Goal: Navigation & Orientation: Find specific page/section

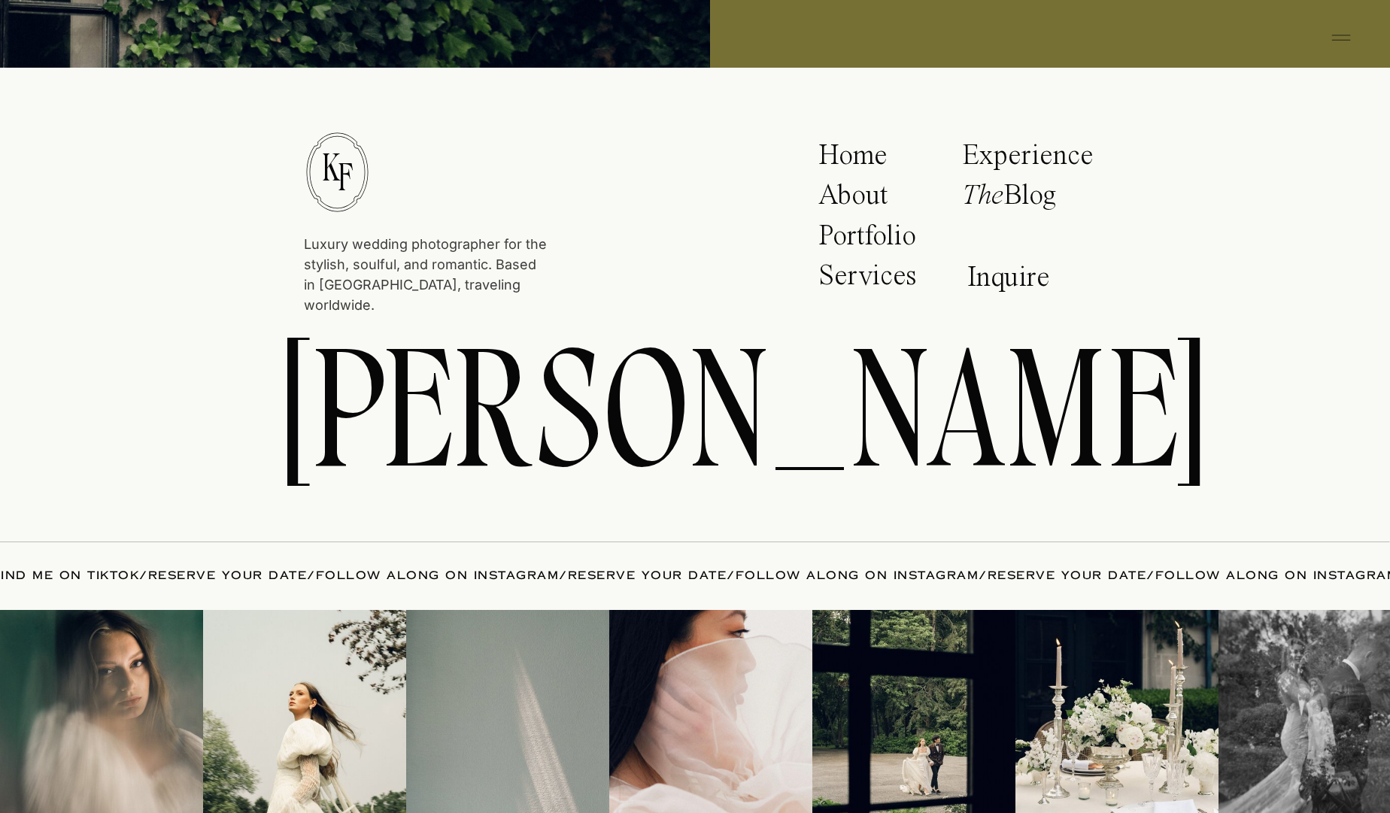
scroll to position [7903, 0]
click at [849, 193] on p "About" at bounding box center [862, 200] width 89 height 38
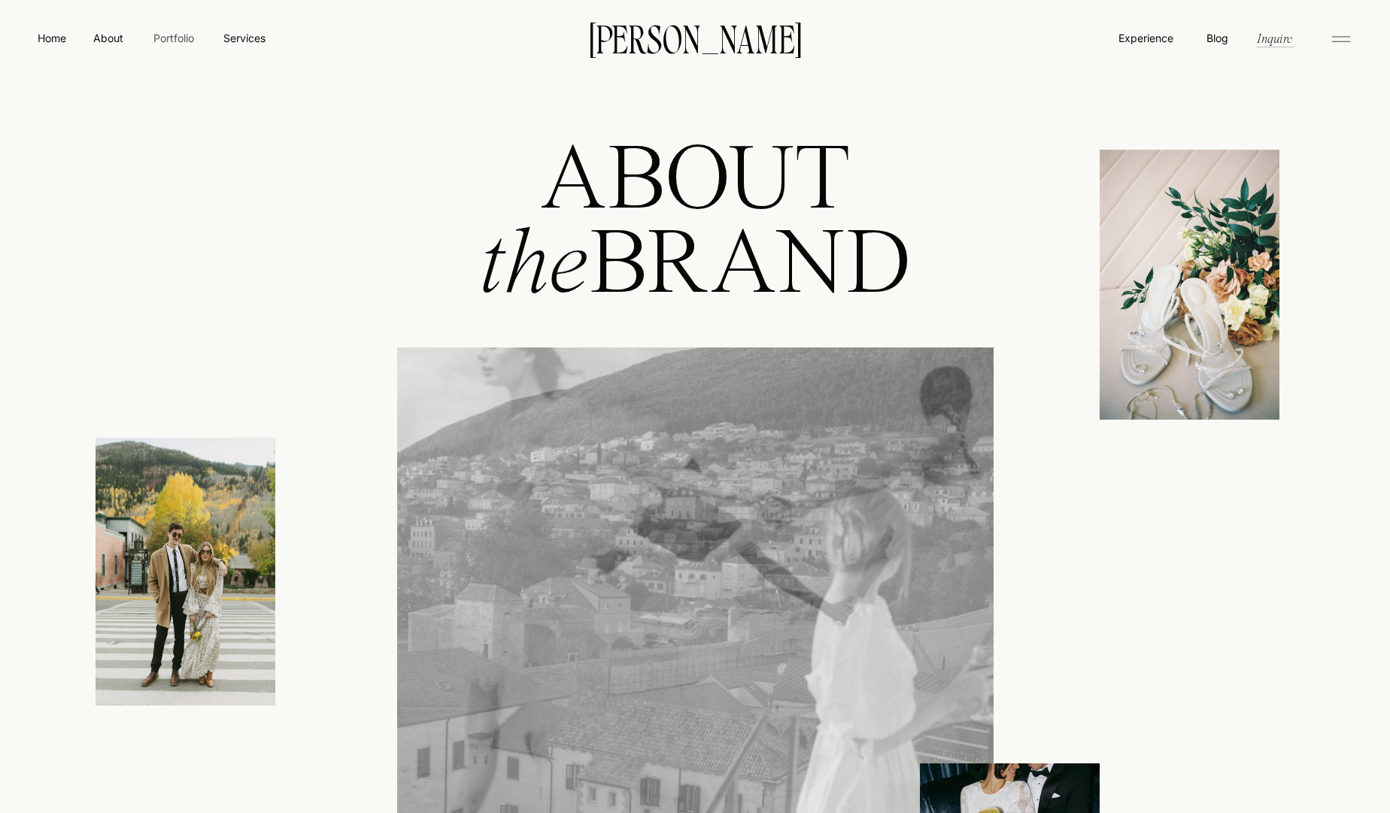
click at [178, 40] on nav "Portfolio" at bounding box center [173, 38] width 53 height 16
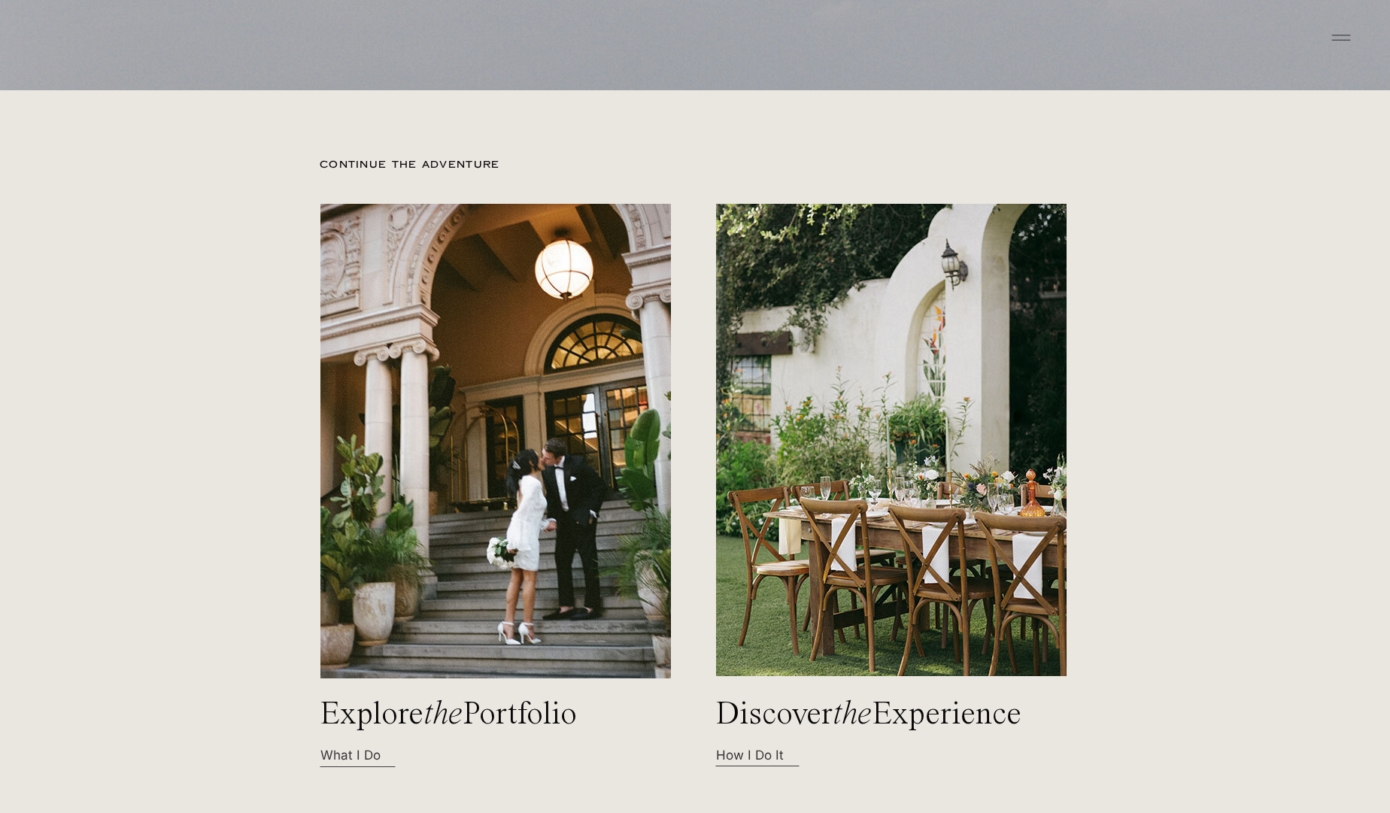
scroll to position [4195, 0]
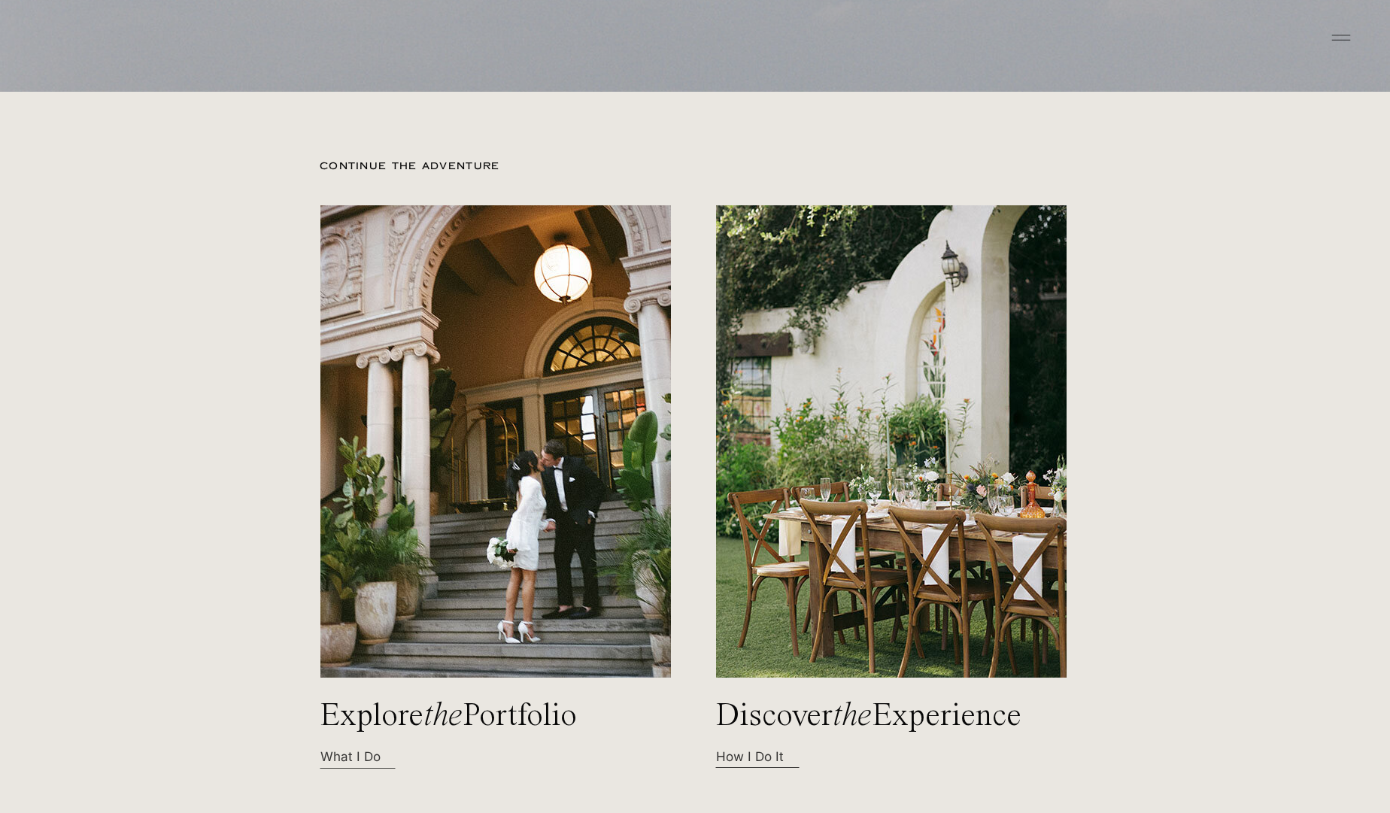
click at [786, 715] on h2 "Discover the Experience" at bounding box center [878, 716] width 326 height 33
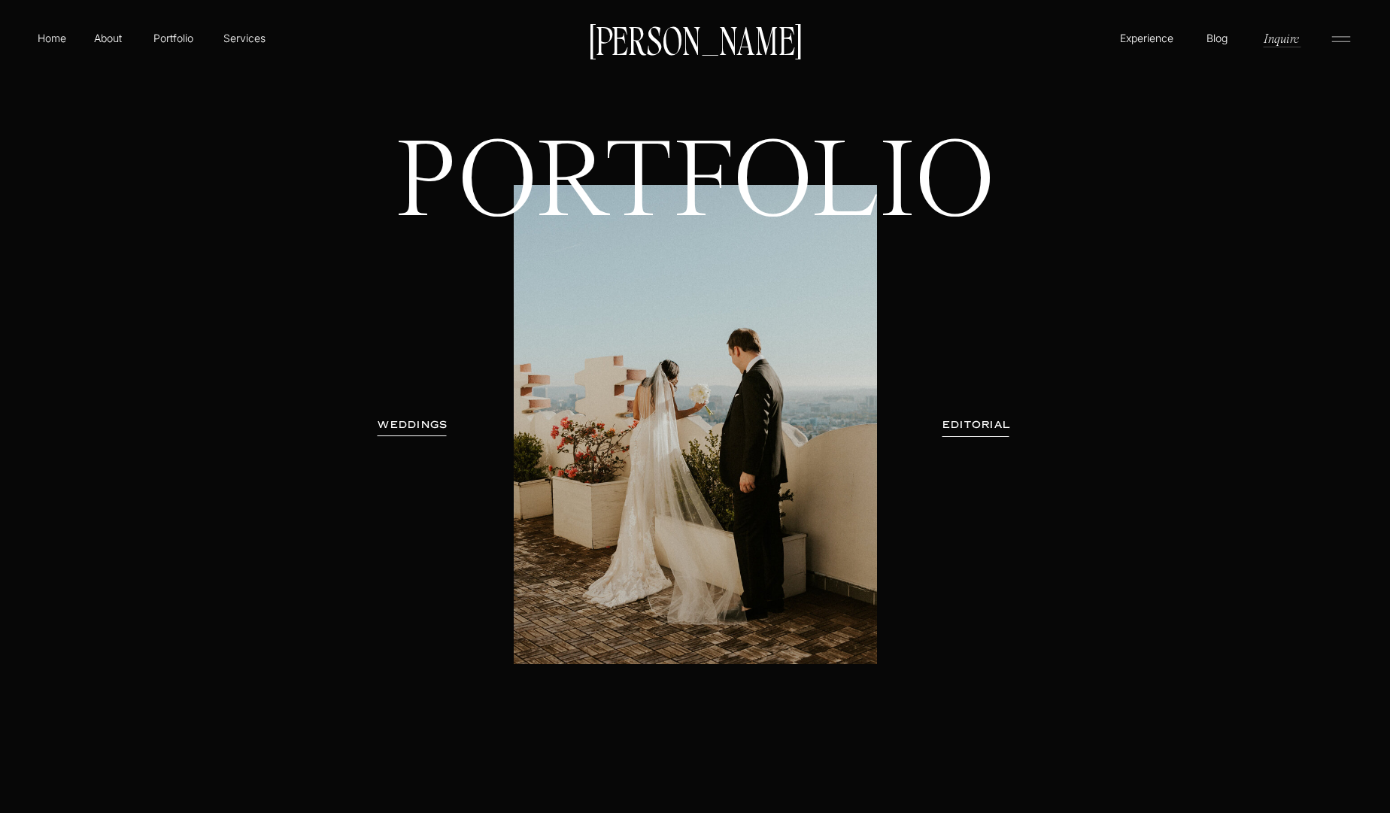
click at [973, 429] on h3 "EDITORIAL" at bounding box center [977, 425] width 110 height 15
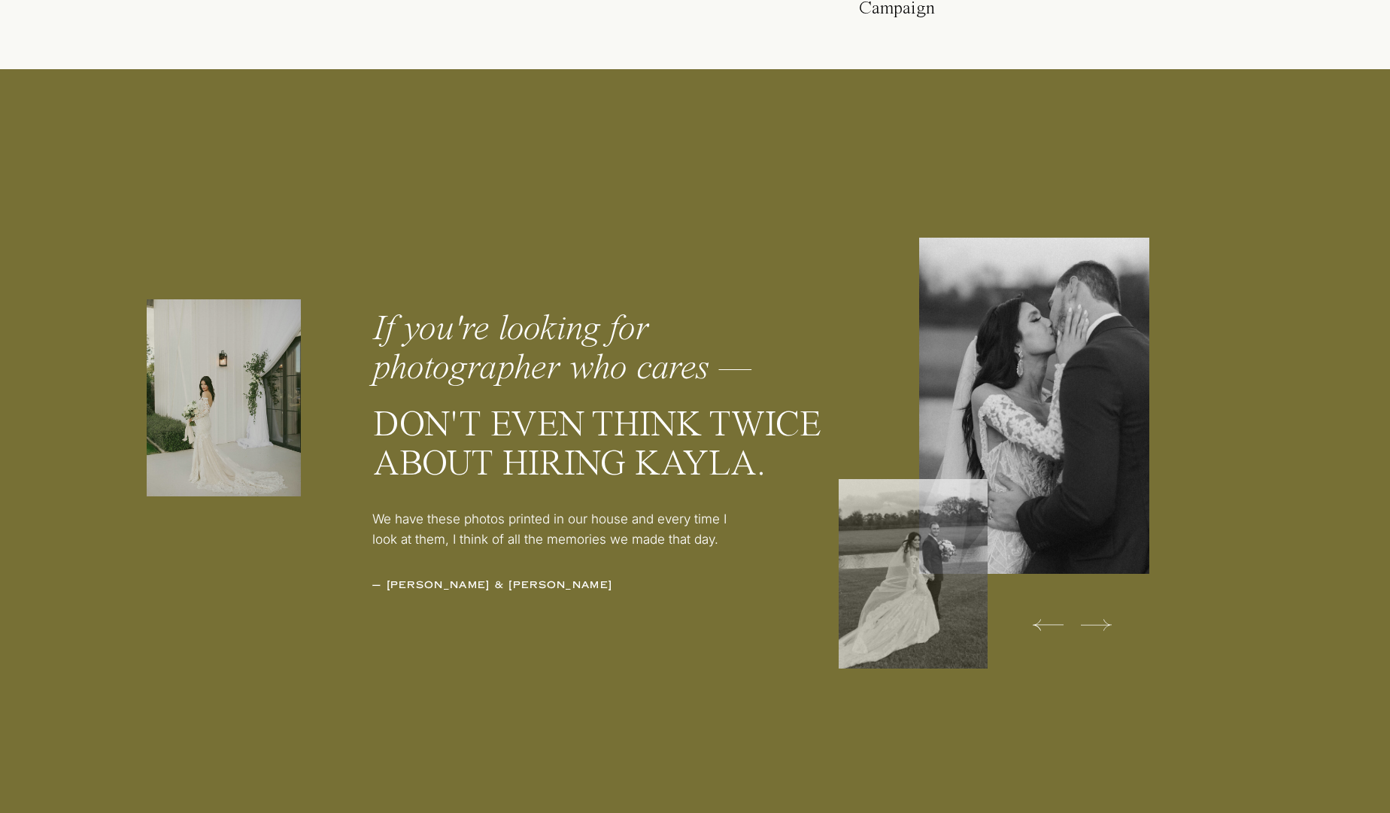
scroll to position [4832, 0]
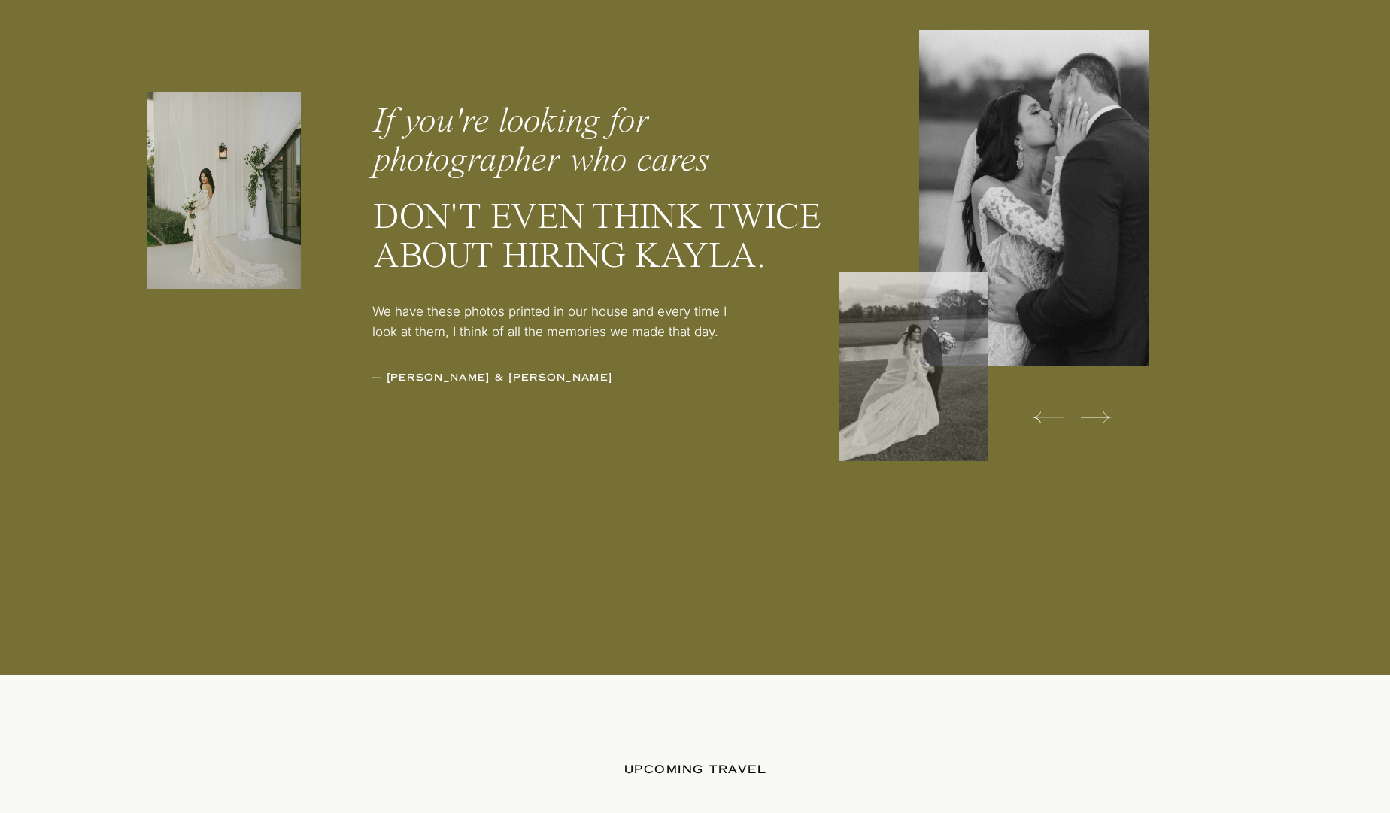
click at [1088, 420] on icon at bounding box center [1096, 417] width 31 height 30
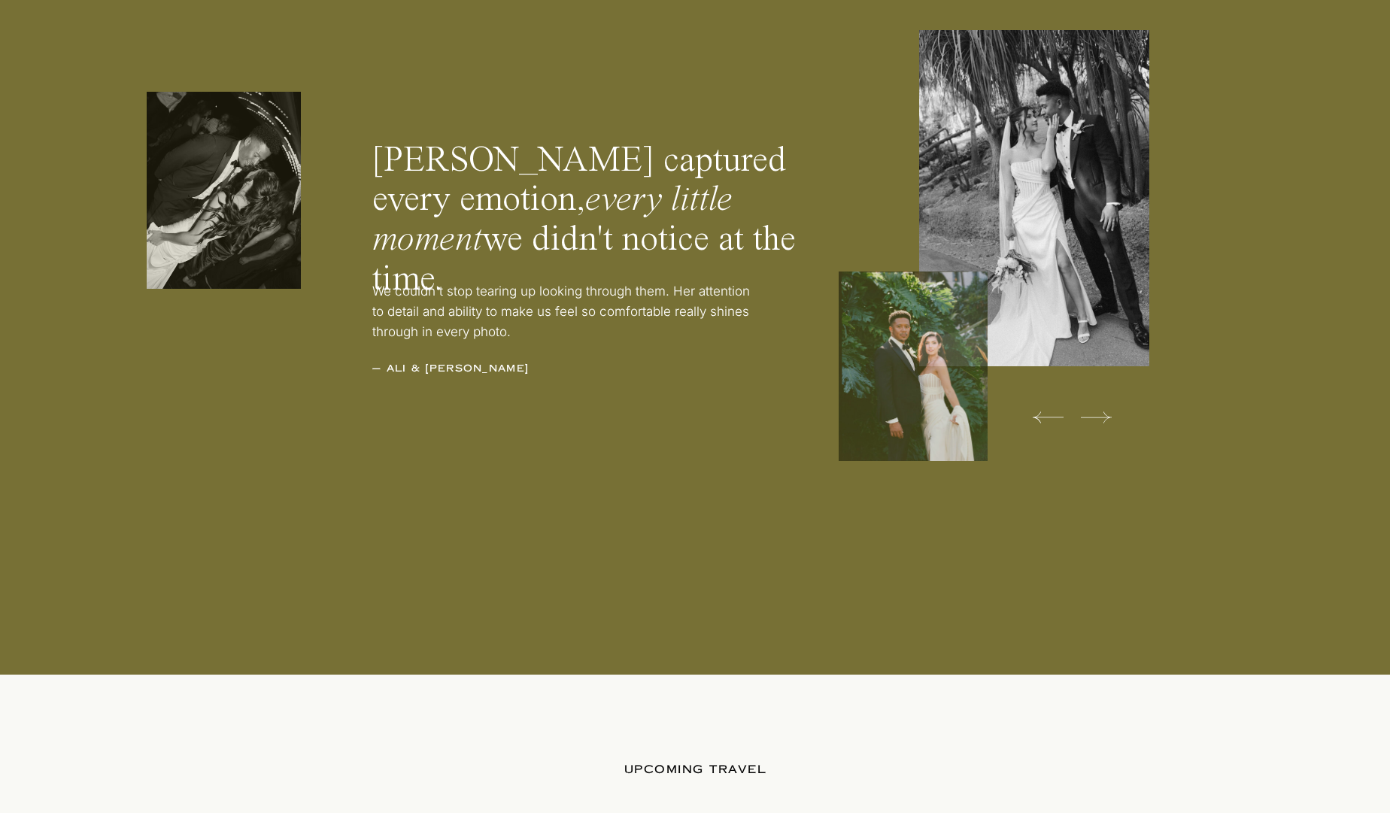
click at [968, 334] on div at bounding box center [913, 367] width 149 height 190
click at [1107, 414] on icon at bounding box center [1096, 417] width 31 height 30
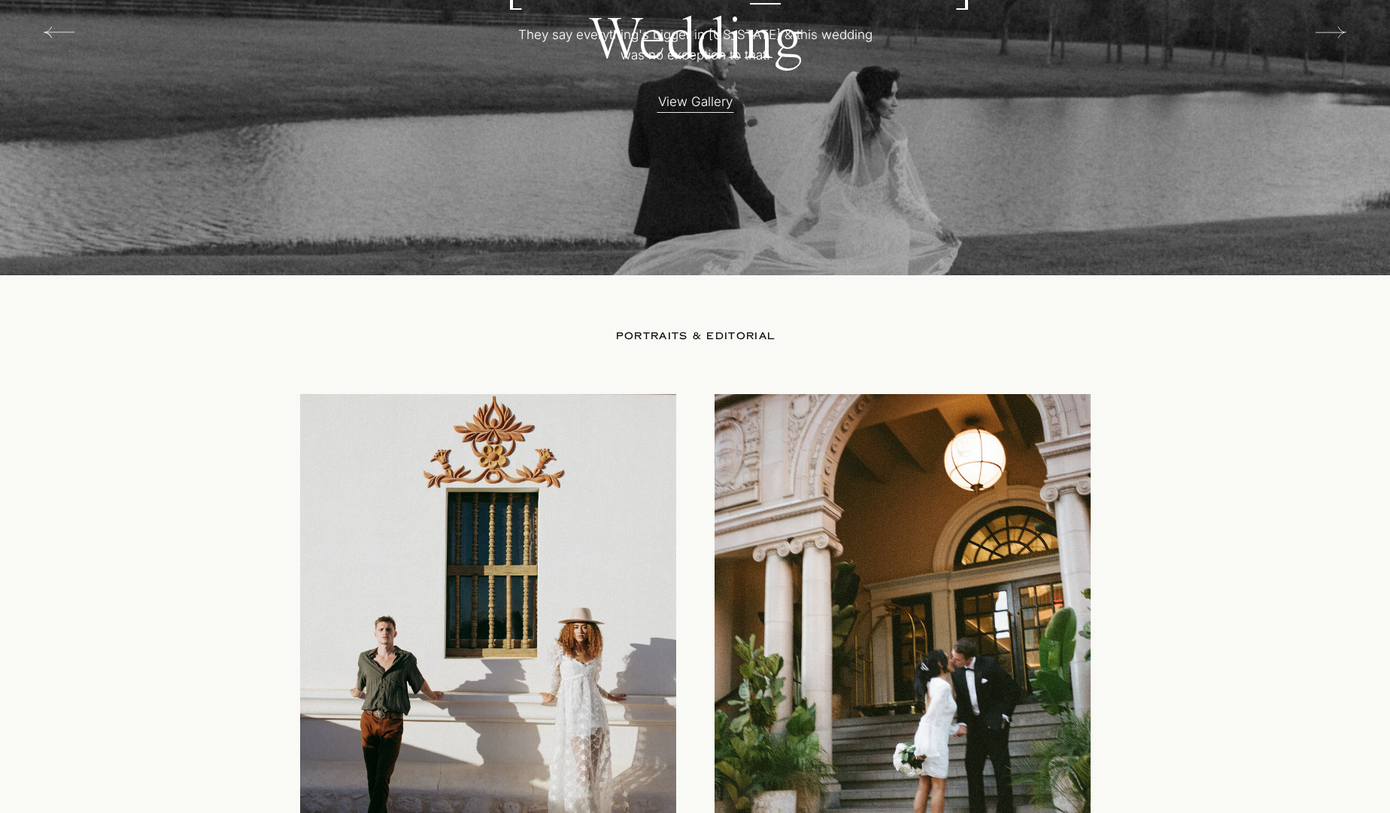
scroll to position [3402, 0]
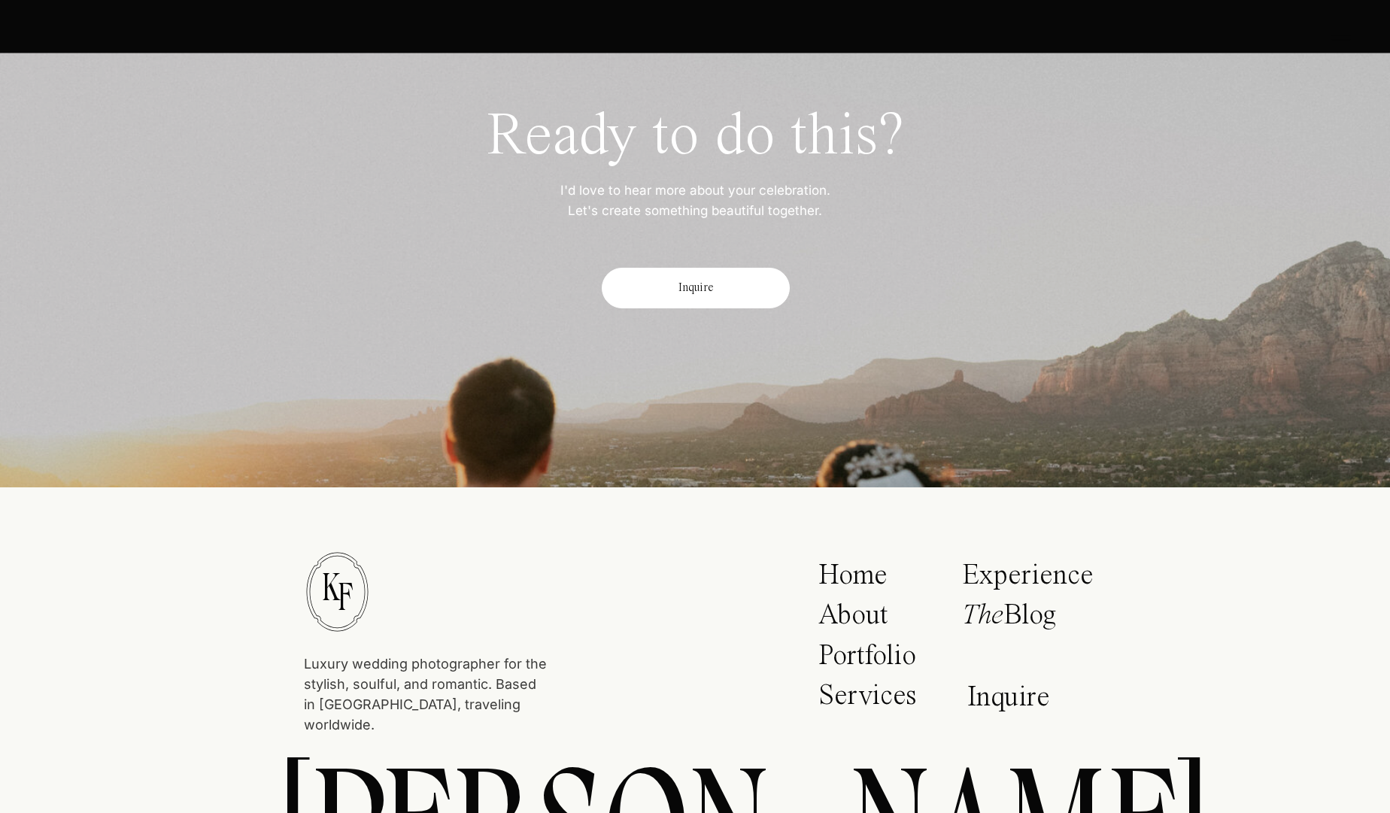
scroll to position [9731, 0]
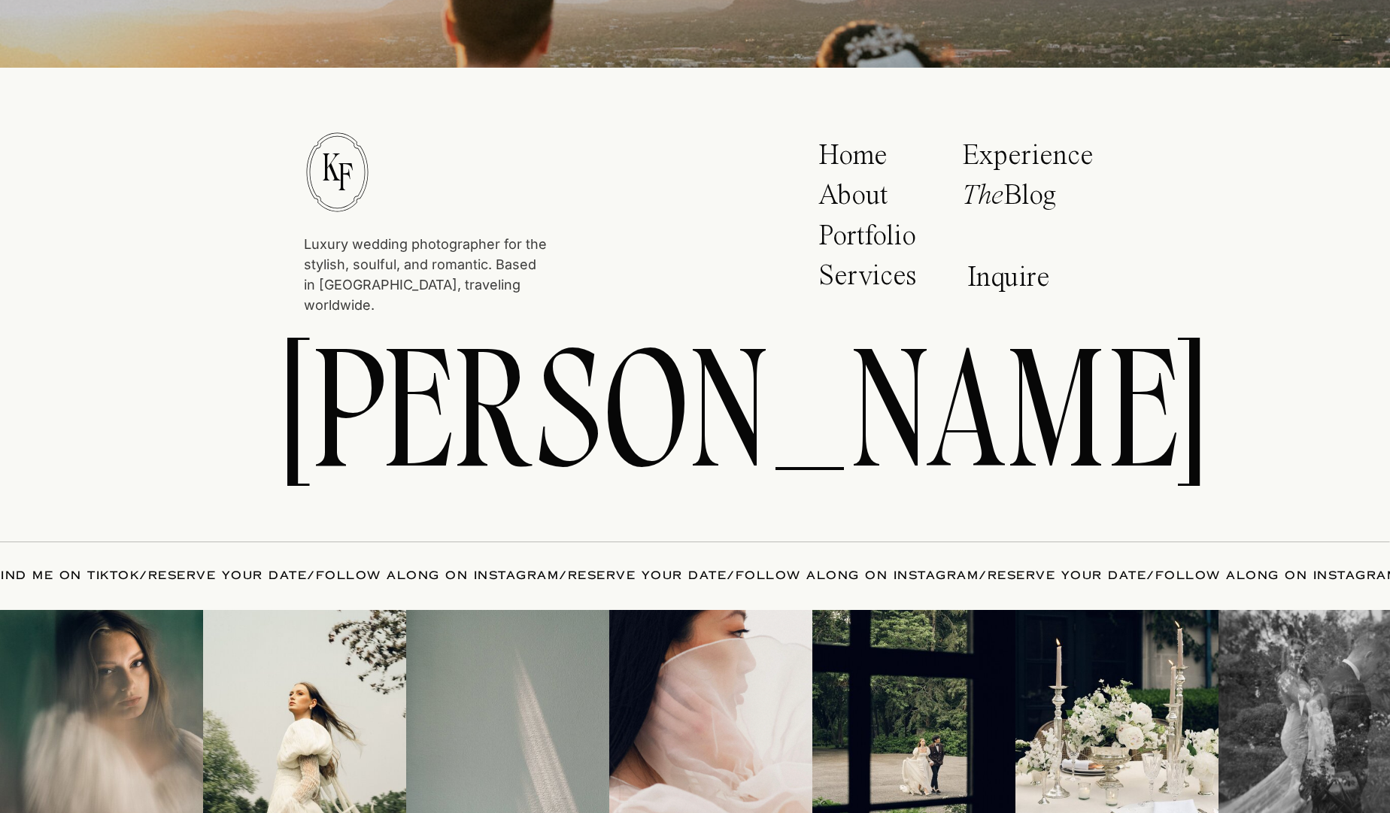
click at [863, 239] on p "Portfolio" at bounding box center [872, 241] width 108 height 38
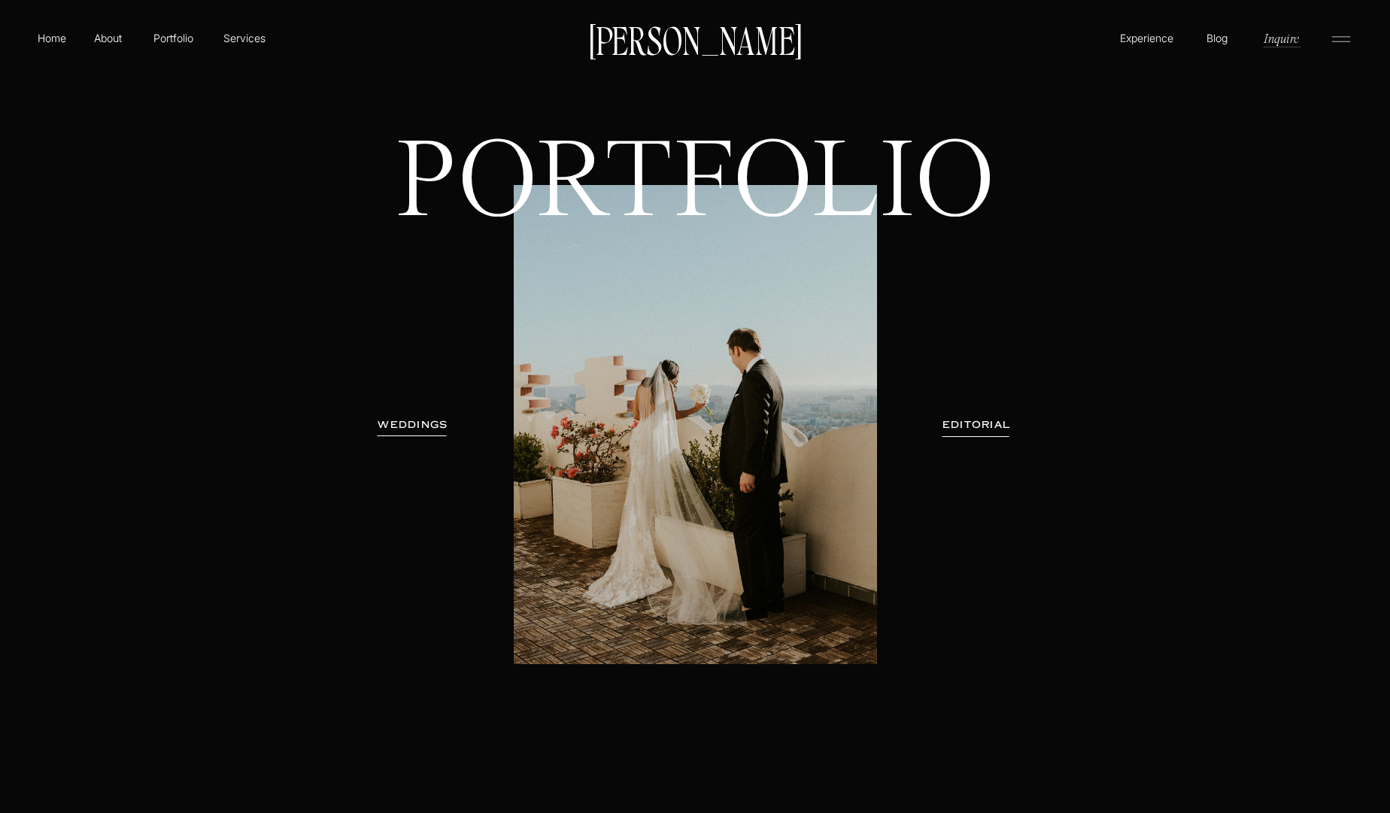
click at [401, 429] on h3 "WEDDINGS" at bounding box center [413, 425] width 95 height 15
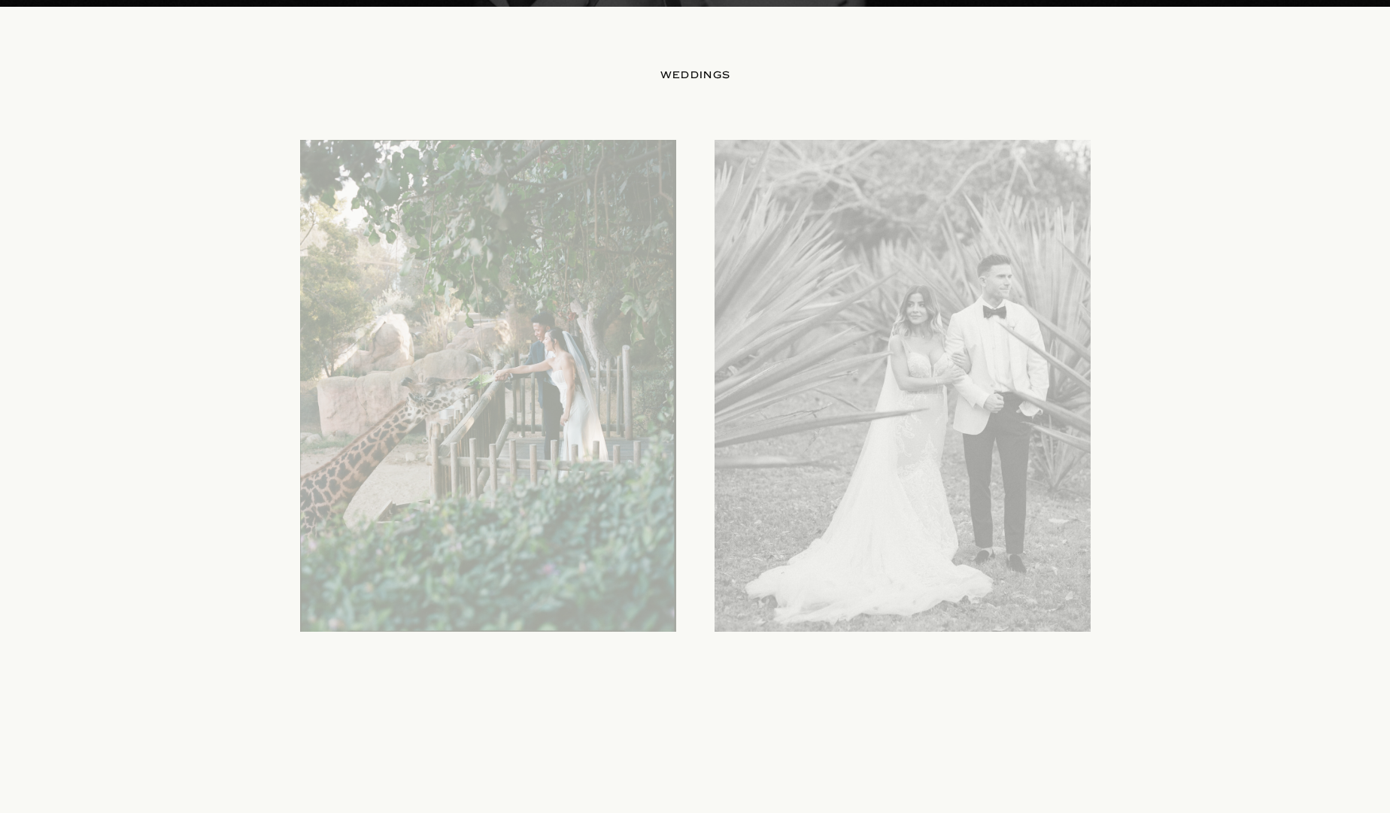
scroll to position [1499, 0]
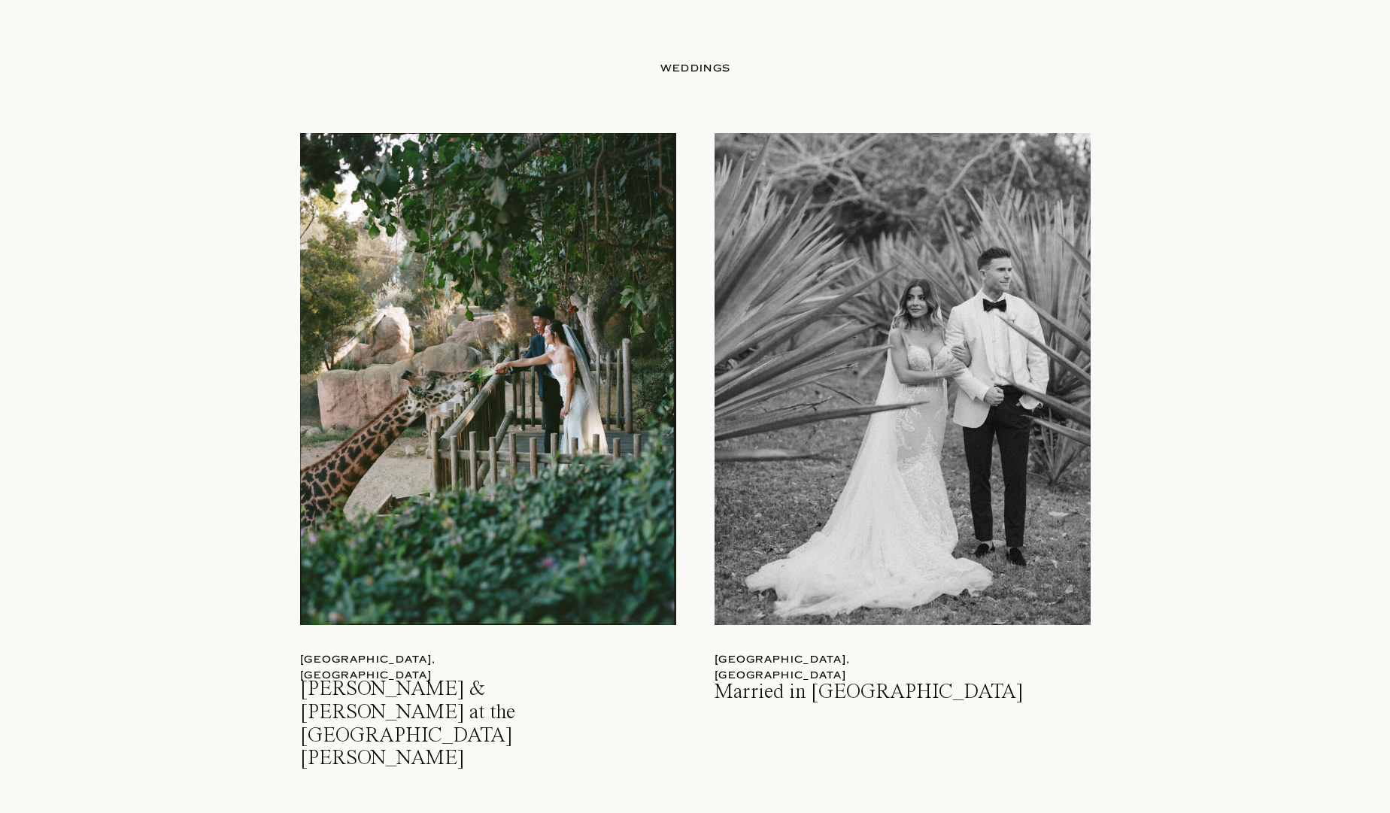
click at [542, 411] on div at bounding box center [488, 379] width 376 height 492
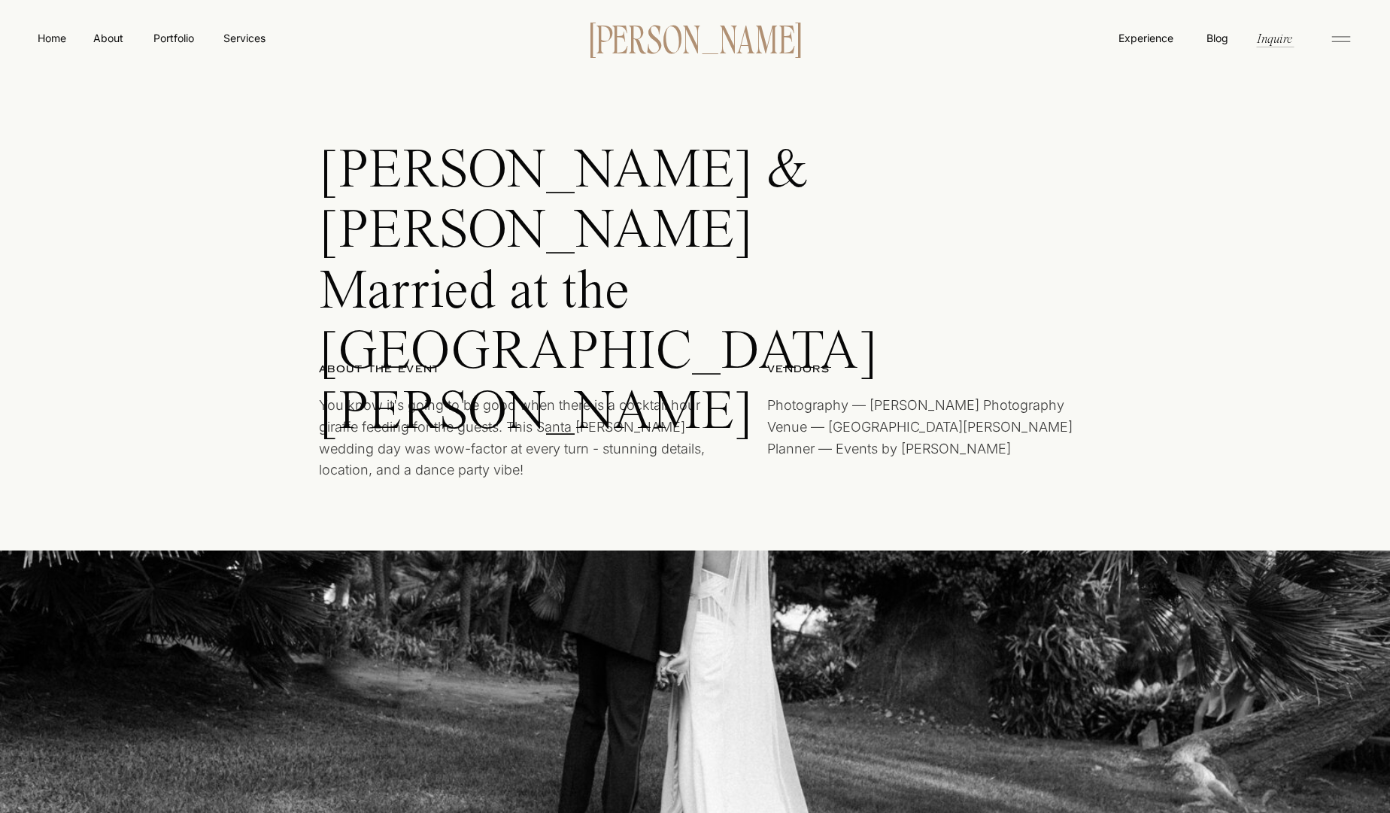
click at [643, 37] on p "[PERSON_NAME]" at bounding box center [695, 38] width 259 height 32
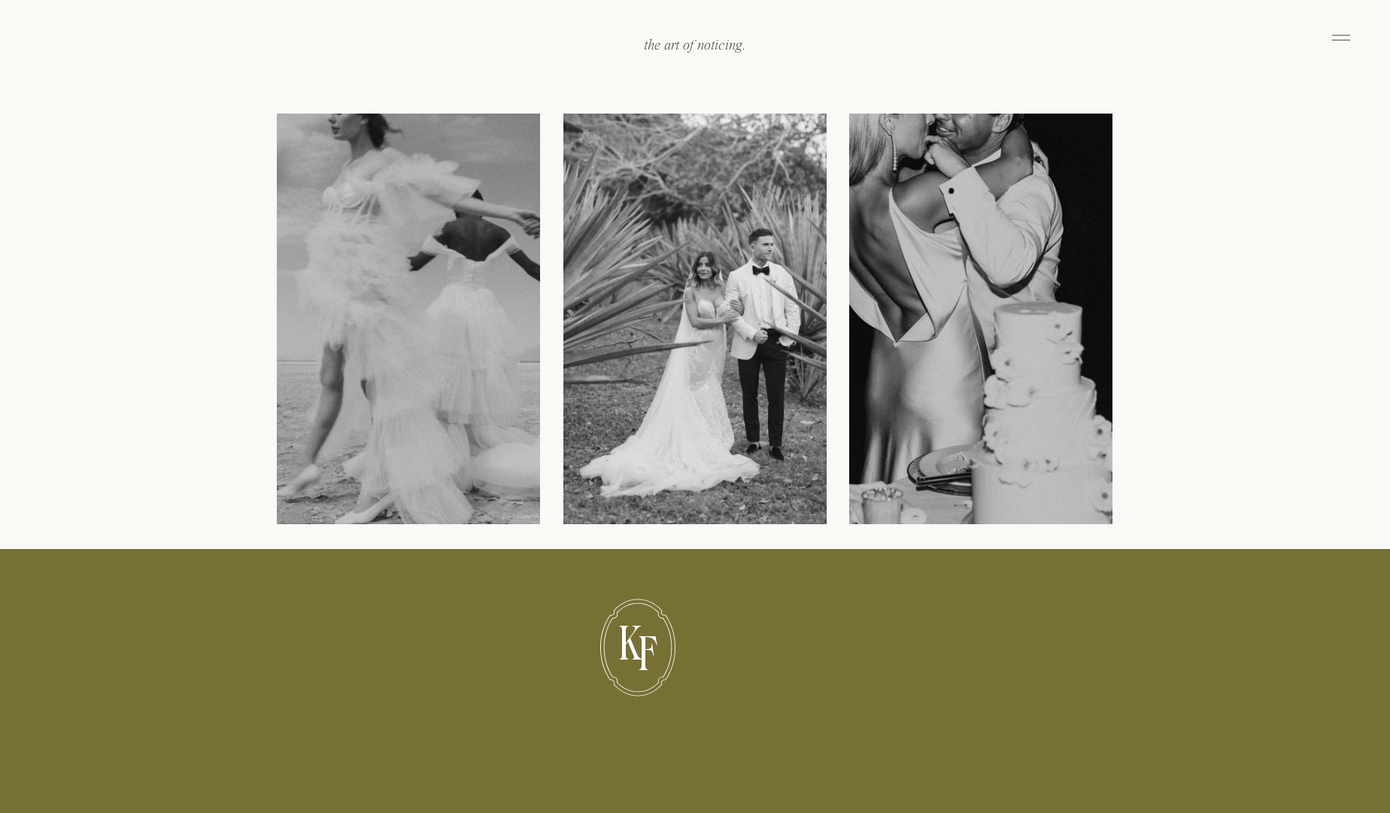
scroll to position [2316, 0]
